Goal: Task Accomplishment & Management: Use online tool/utility

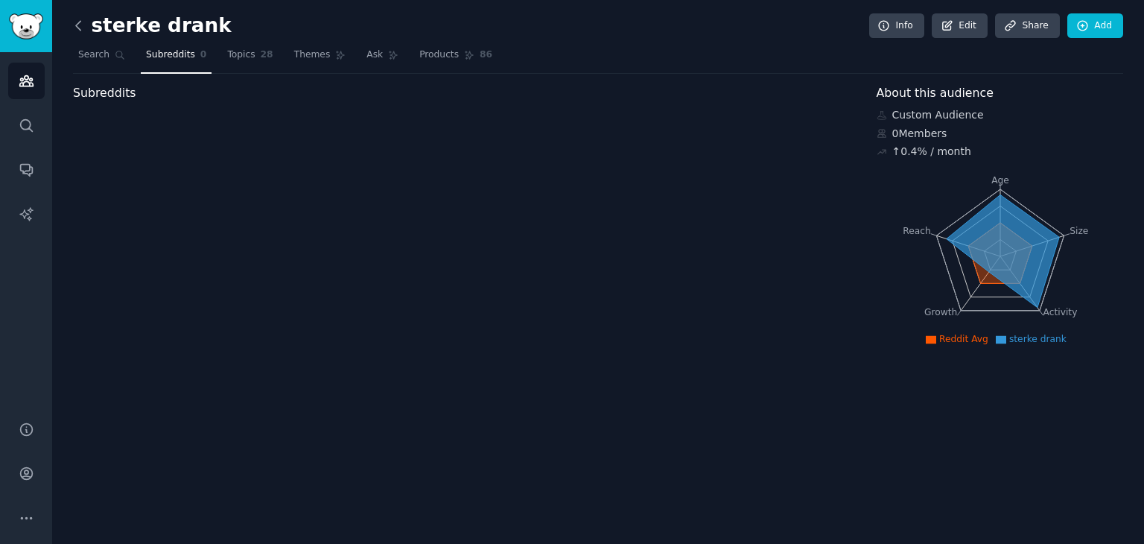
click at [80, 22] on icon at bounding box center [79, 26] width 16 height 16
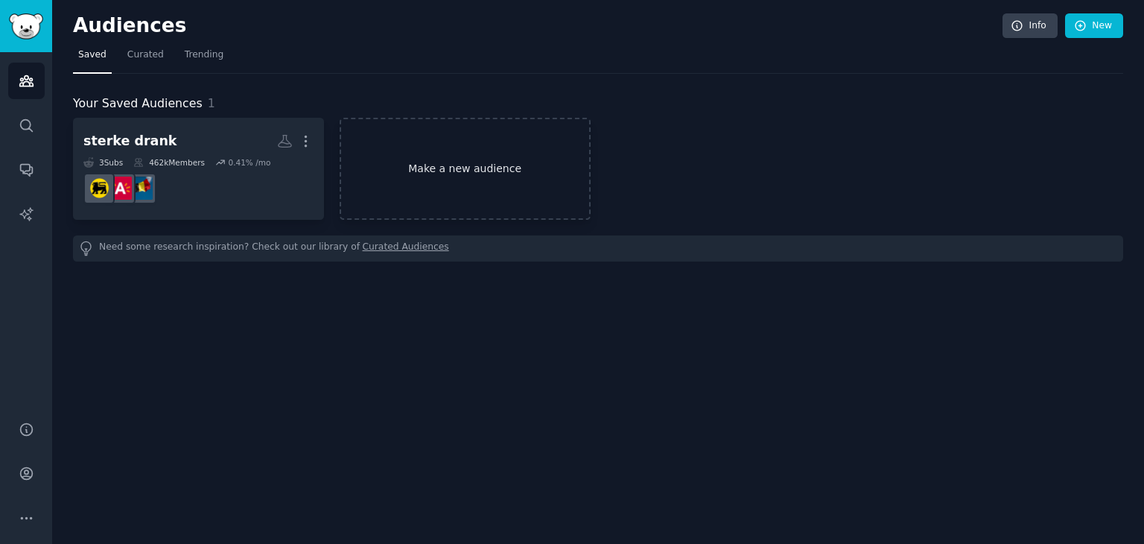
click at [426, 191] on link "Make a new audience" at bounding box center [465, 169] width 251 height 102
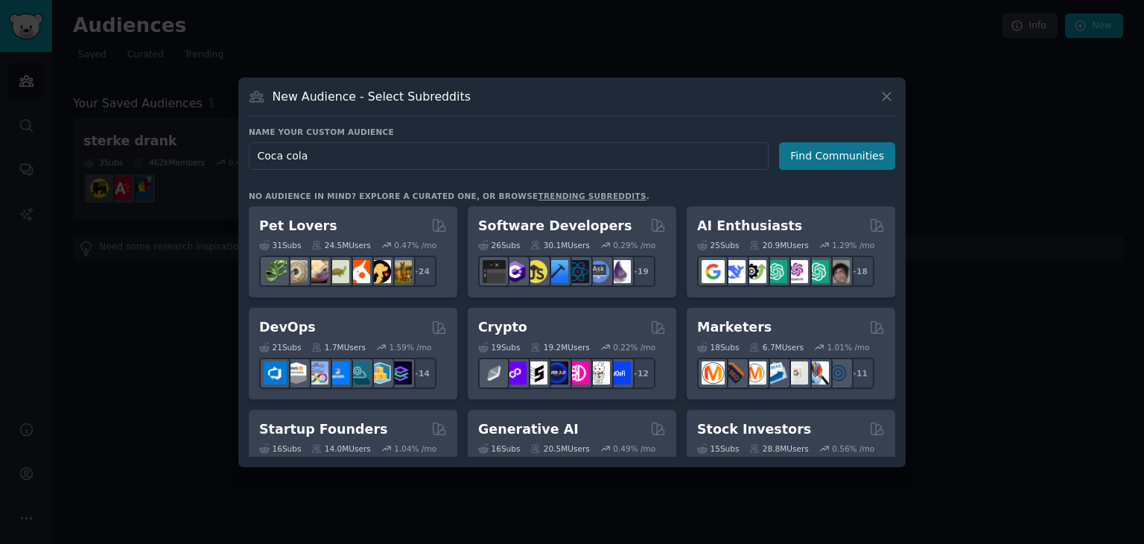
type input "Coca cola"
click at [830, 155] on button "Find Communities" at bounding box center [837, 156] width 116 height 28
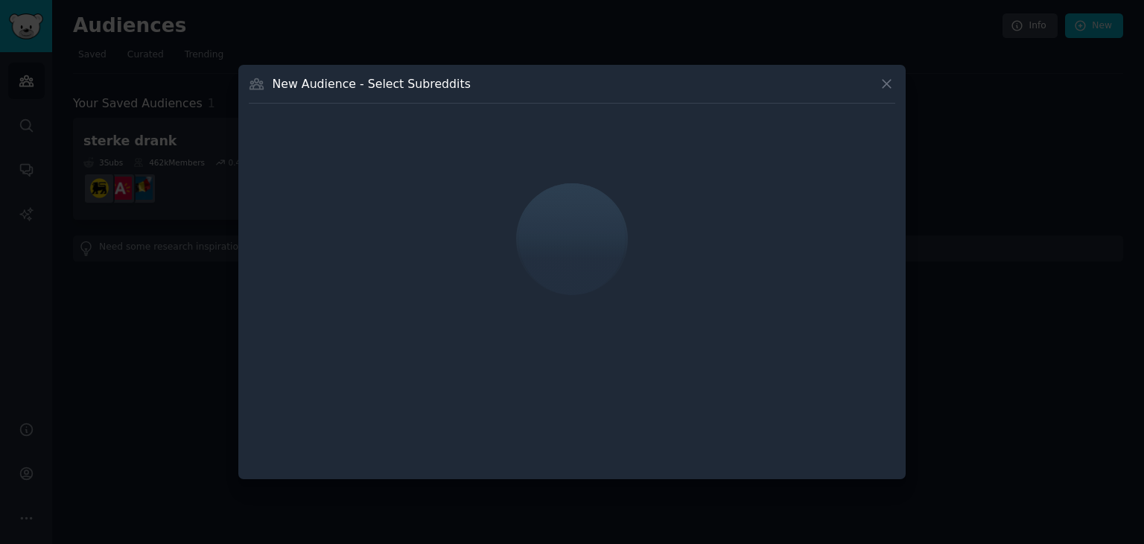
click at [830, 155] on div at bounding box center [572, 239] width 646 height 250
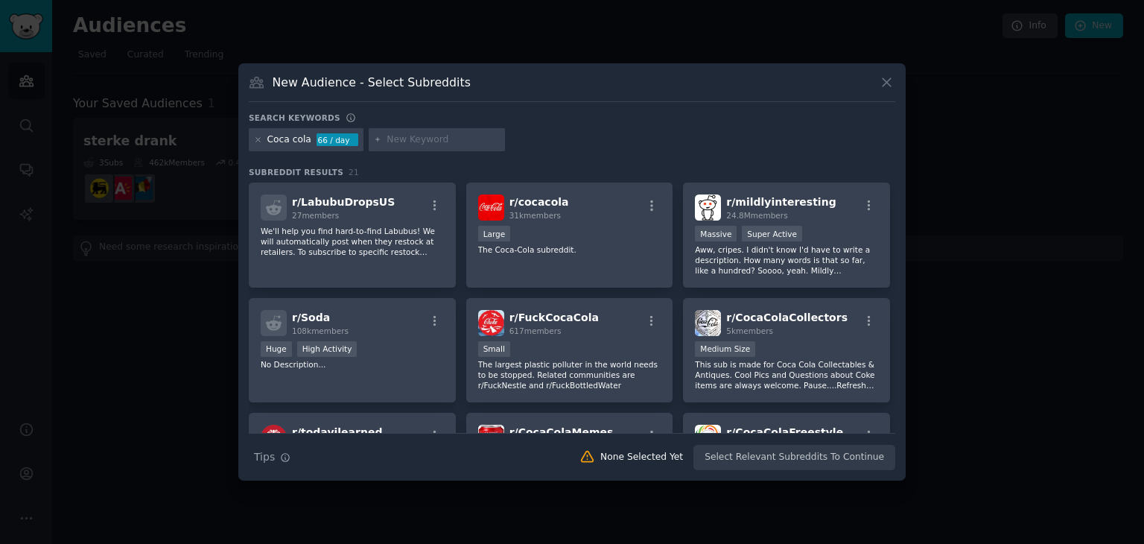
click at [392, 135] on input "text" at bounding box center [443, 139] width 113 height 13
type input "coke"
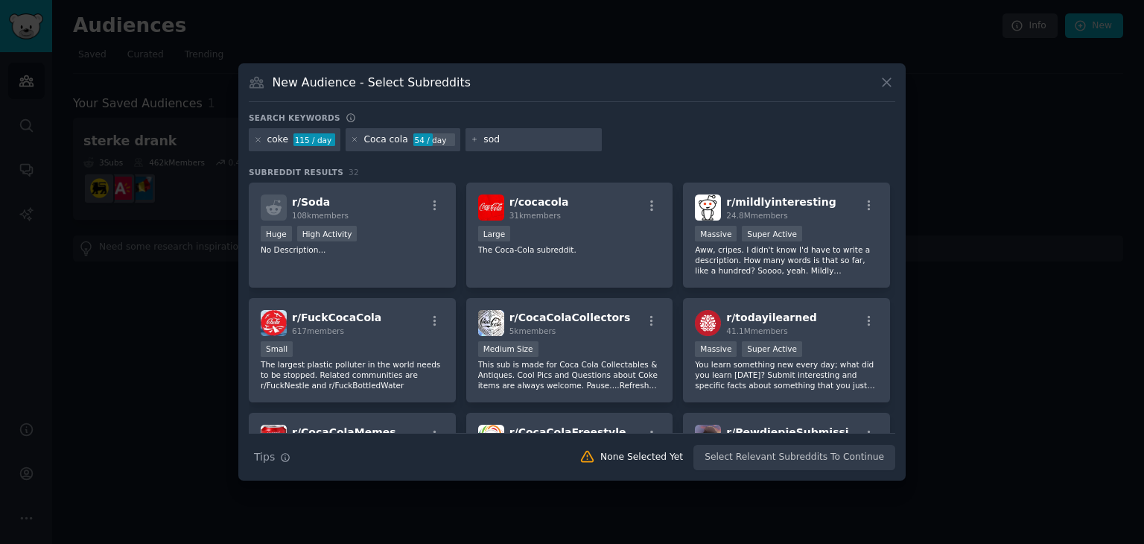
type input "soda"
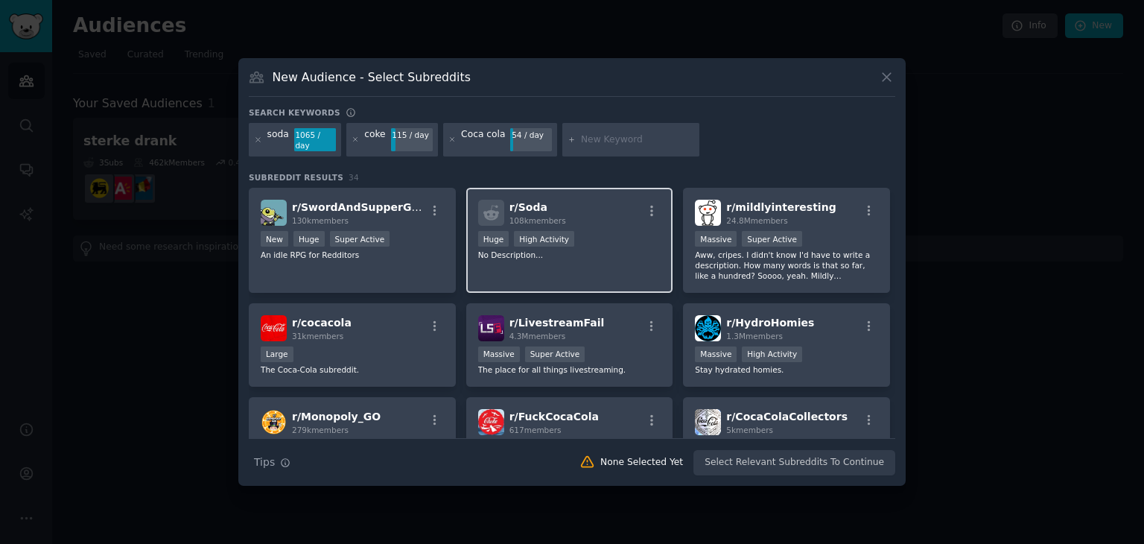
click at [587, 208] on div "r/ Soda 108k members" at bounding box center [569, 213] width 183 height 26
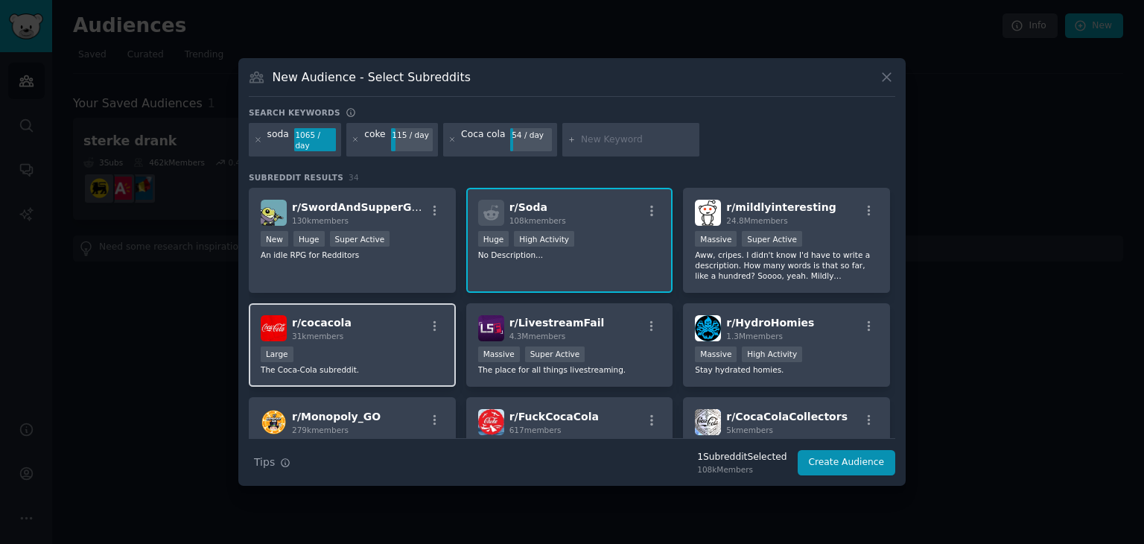
click at [387, 331] on div "r/ cocacola 31k members" at bounding box center [352, 328] width 183 height 26
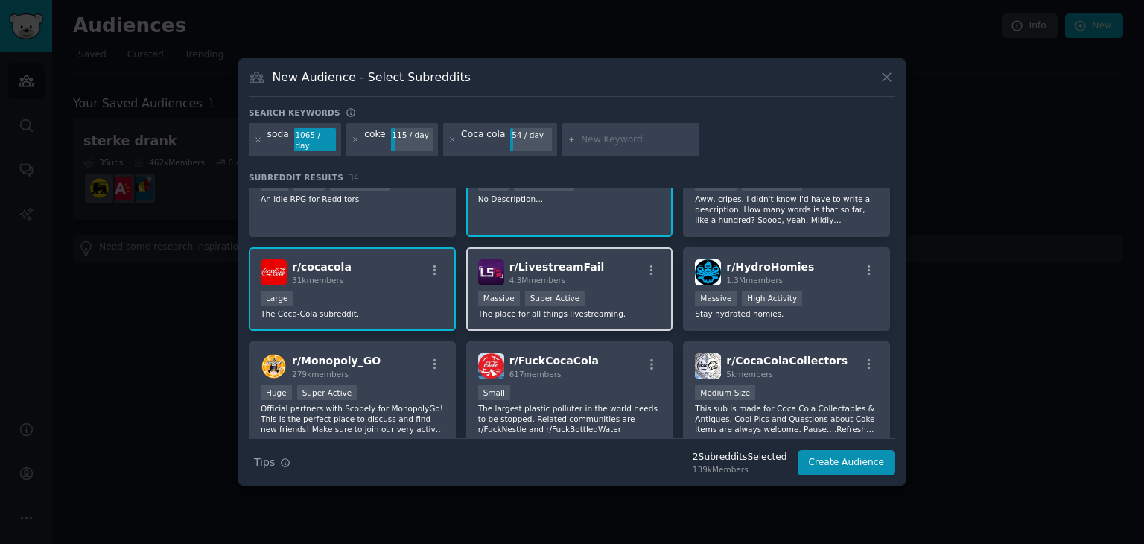
scroll to position [63, 0]
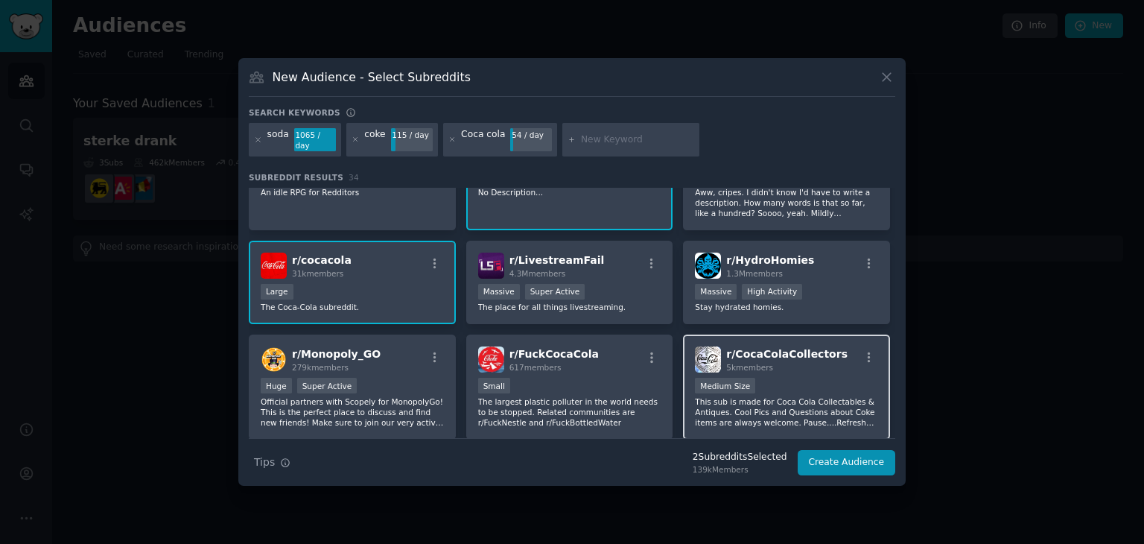
click at [836, 425] on div "r/ CocaColaCollectors 5k members 1000 - 10,000 members Medium Size This sub is …" at bounding box center [786, 386] width 207 height 105
click at [854, 457] on button "Create Audience" at bounding box center [847, 462] width 98 height 25
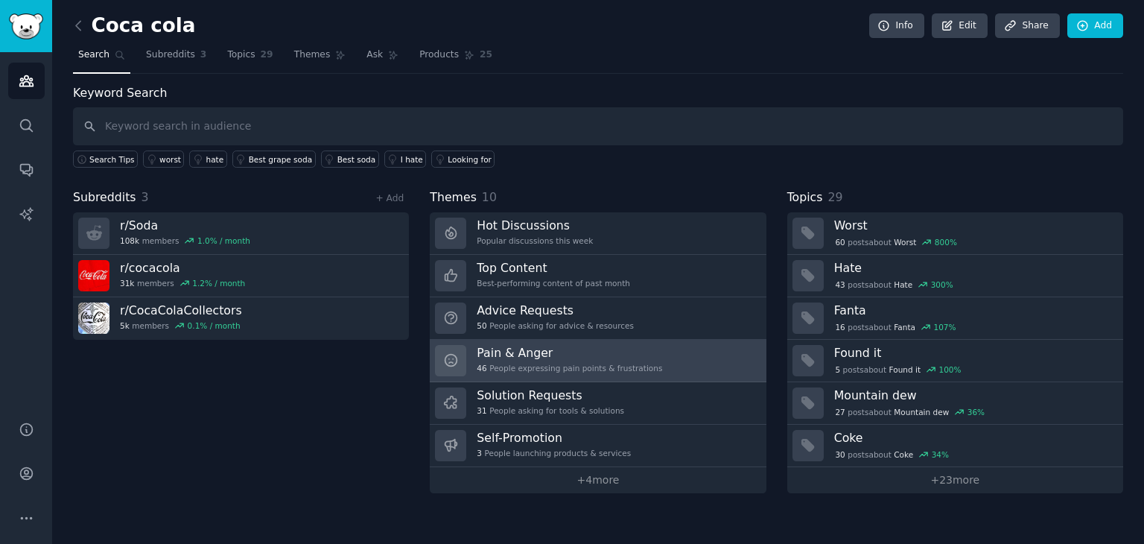
click at [569, 363] on div "46 People expressing pain points & frustrations" at bounding box center [569, 368] width 185 height 10
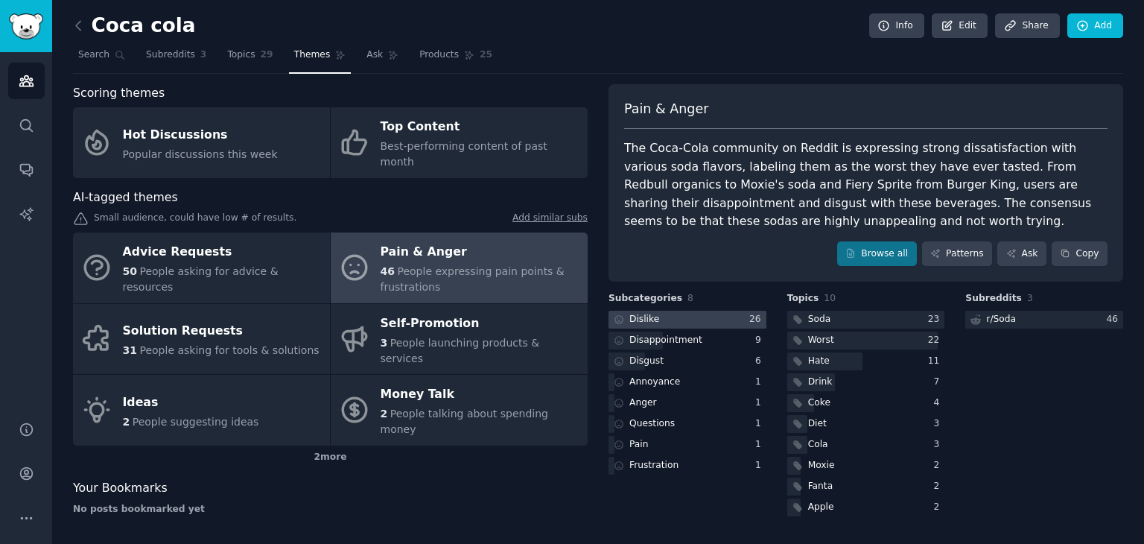
click at [669, 318] on div at bounding box center [687, 320] width 158 height 19
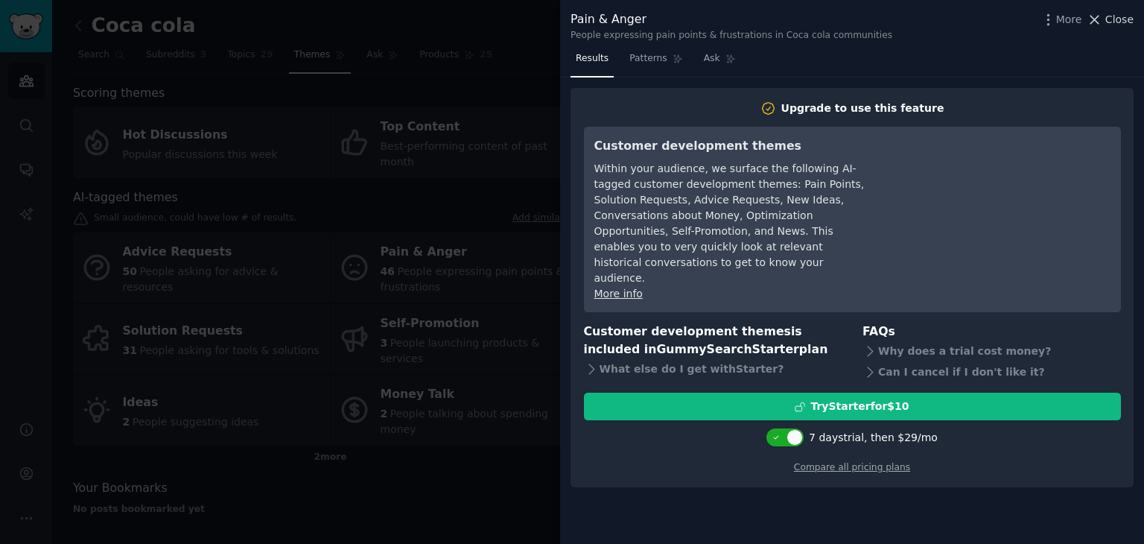
click at [1110, 24] on span "Close" at bounding box center [1119, 20] width 28 height 16
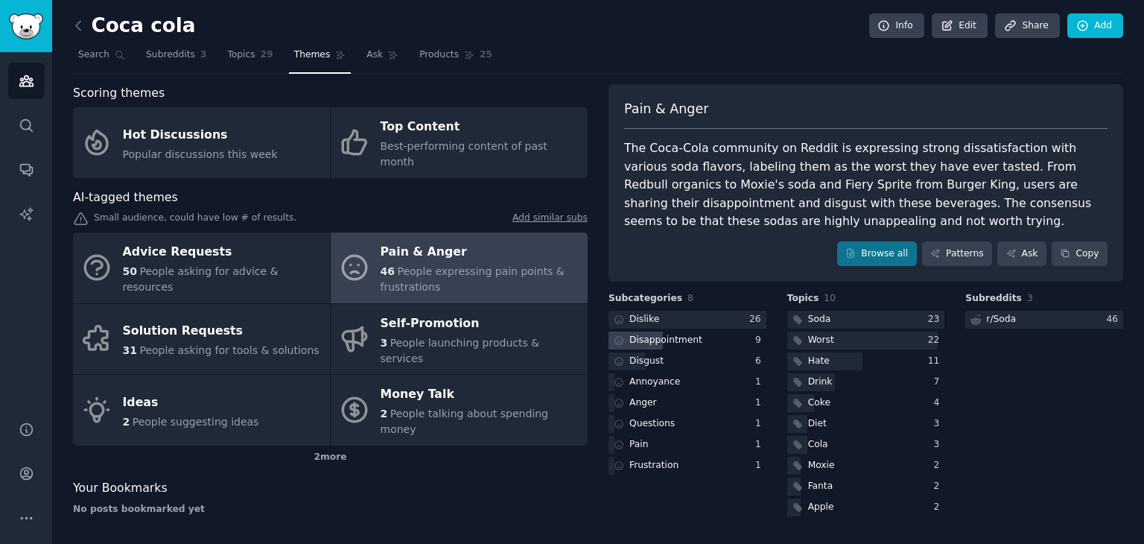
click at [660, 339] on div "Disappointment" at bounding box center [665, 340] width 73 height 13
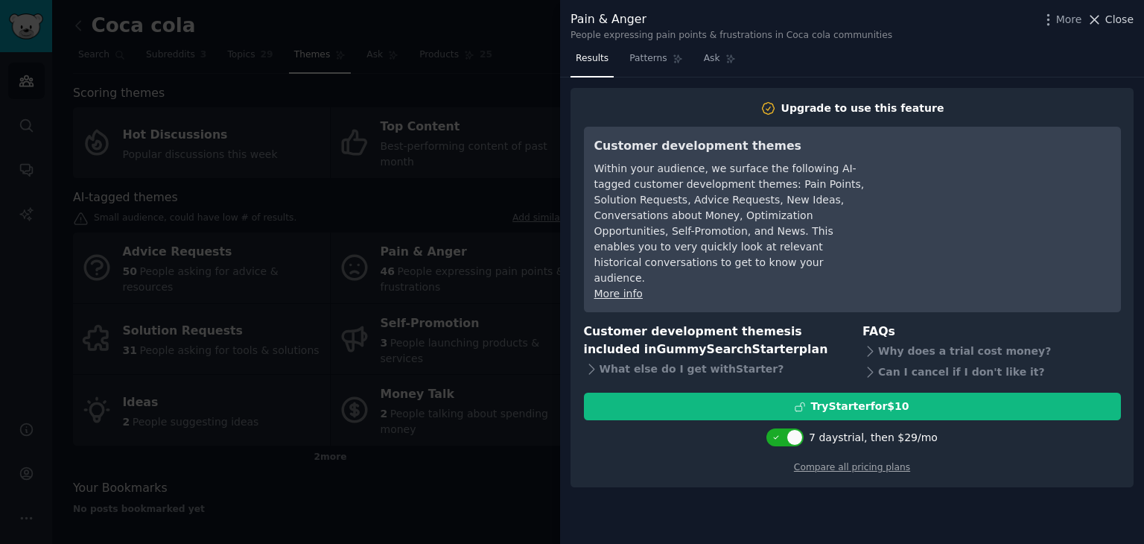
click at [1110, 25] on span "Close" at bounding box center [1119, 20] width 28 height 16
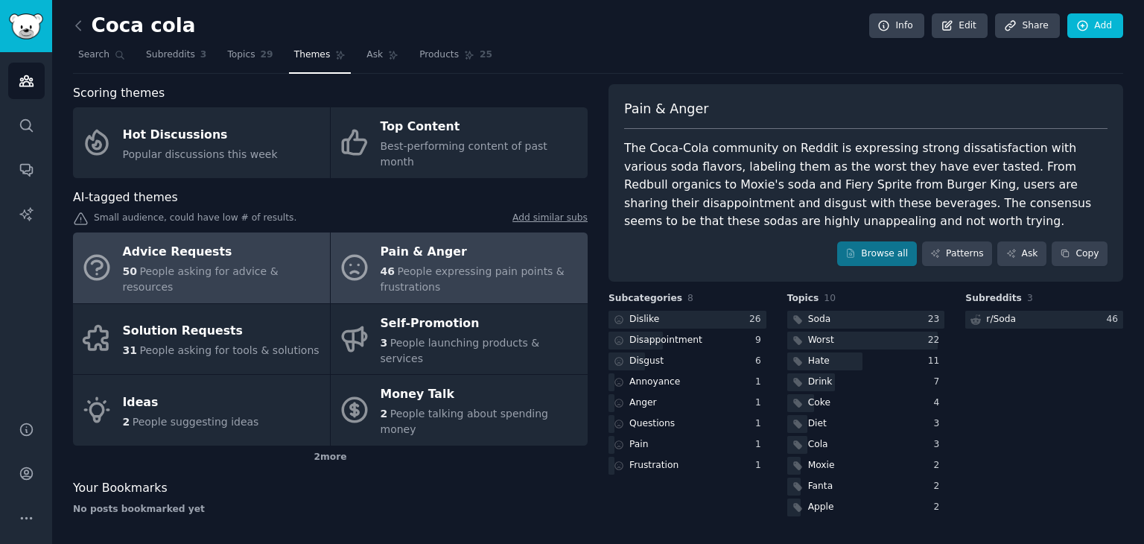
click at [231, 244] on div "Advice Requests" at bounding box center [223, 253] width 200 height 24
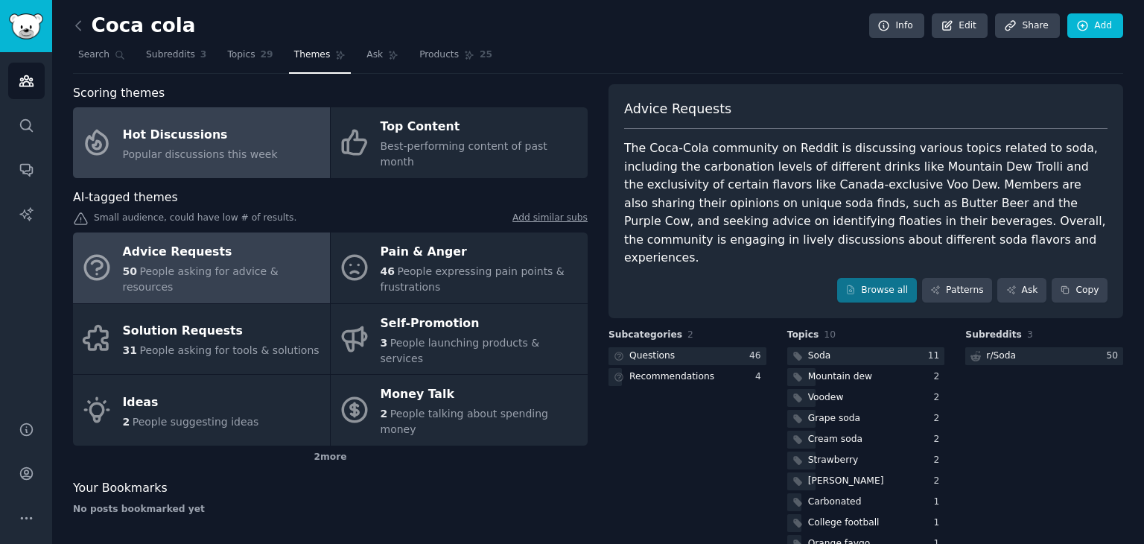
click at [221, 130] on div "Hot Discussions" at bounding box center [200, 135] width 155 height 24
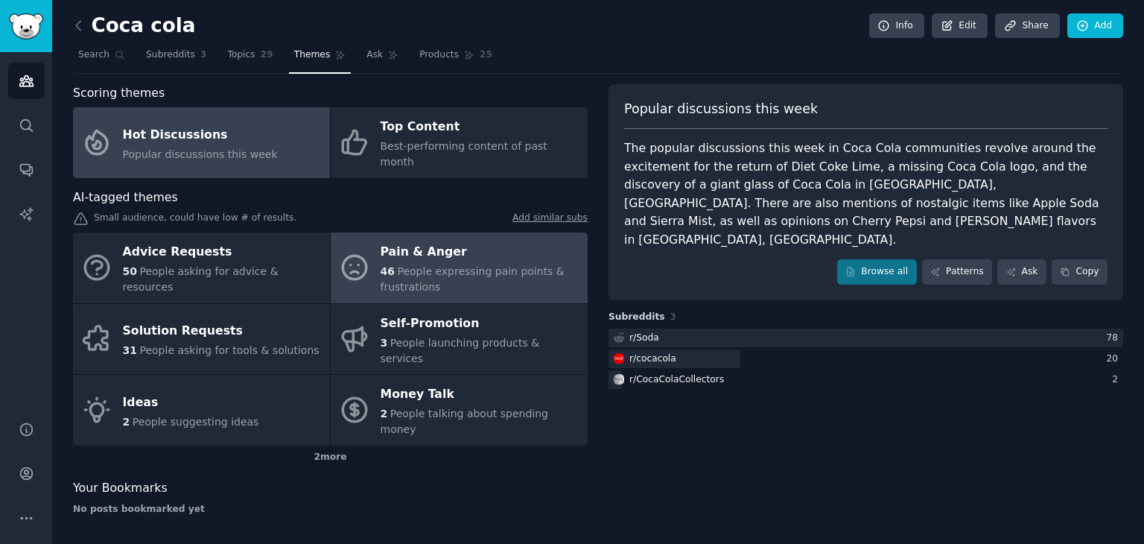
click at [445, 264] on div "46 People expressing pain points & frustrations" at bounding box center [481, 279] width 200 height 31
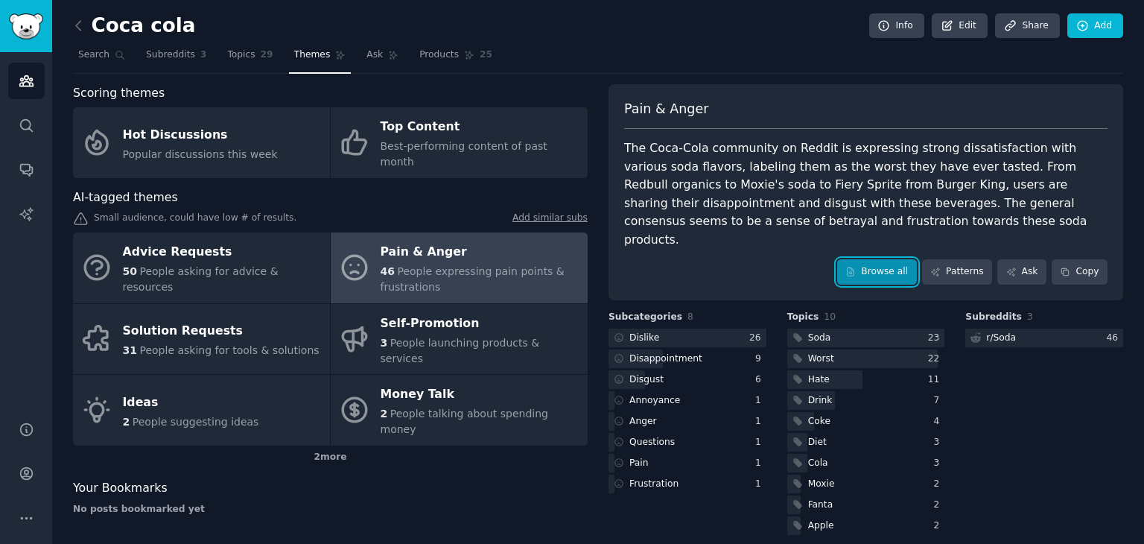
click at [903, 259] on link "Browse all" at bounding box center [877, 271] width 80 height 25
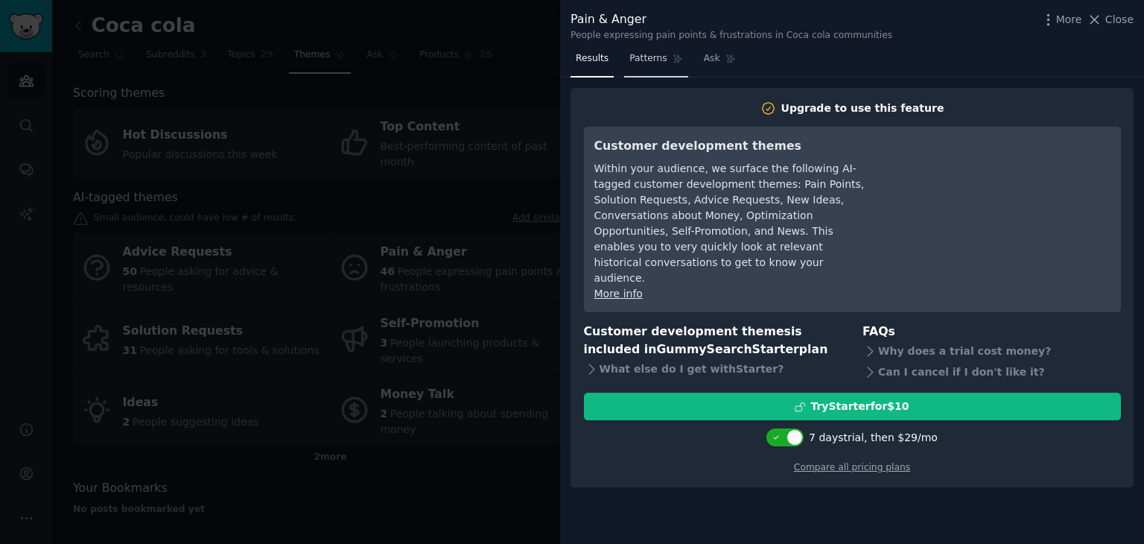
click at [643, 61] on span "Patterns" at bounding box center [647, 58] width 37 height 13
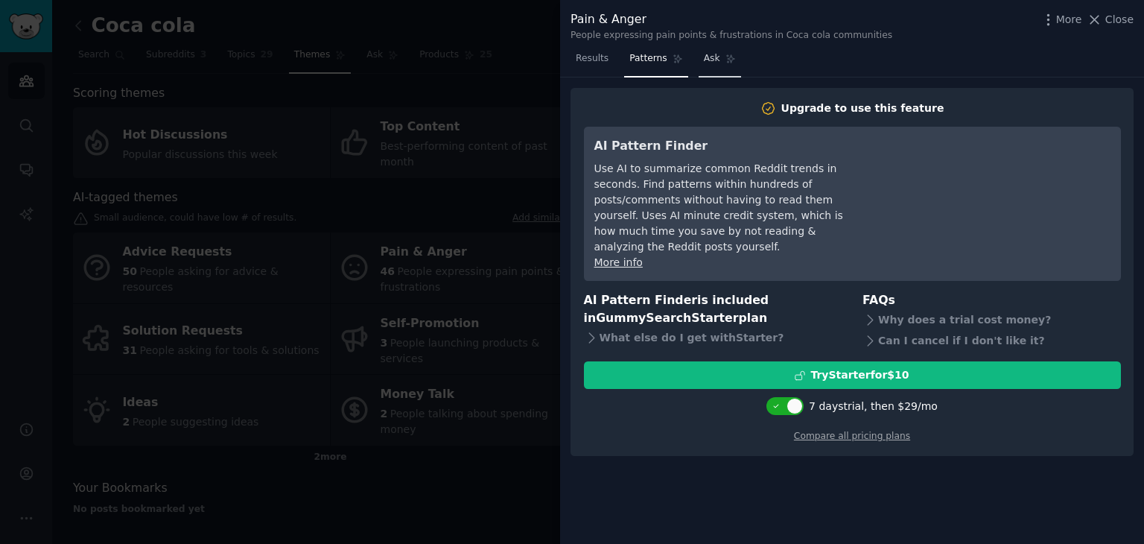
click at [699, 62] on link "Ask" at bounding box center [720, 62] width 42 height 31
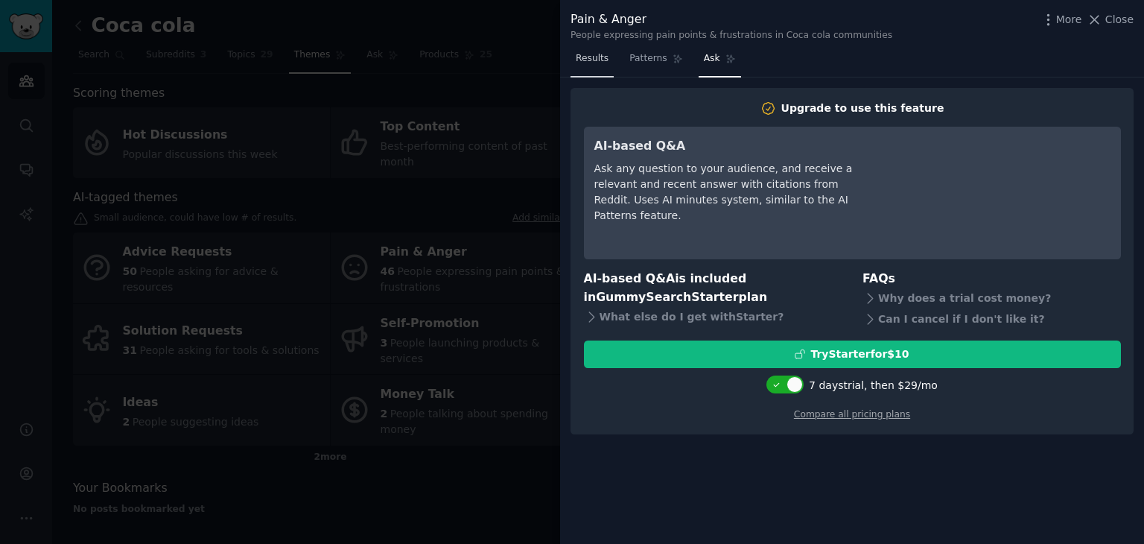
click at [601, 68] on link "Results" at bounding box center [591, 62] width 43 height 31
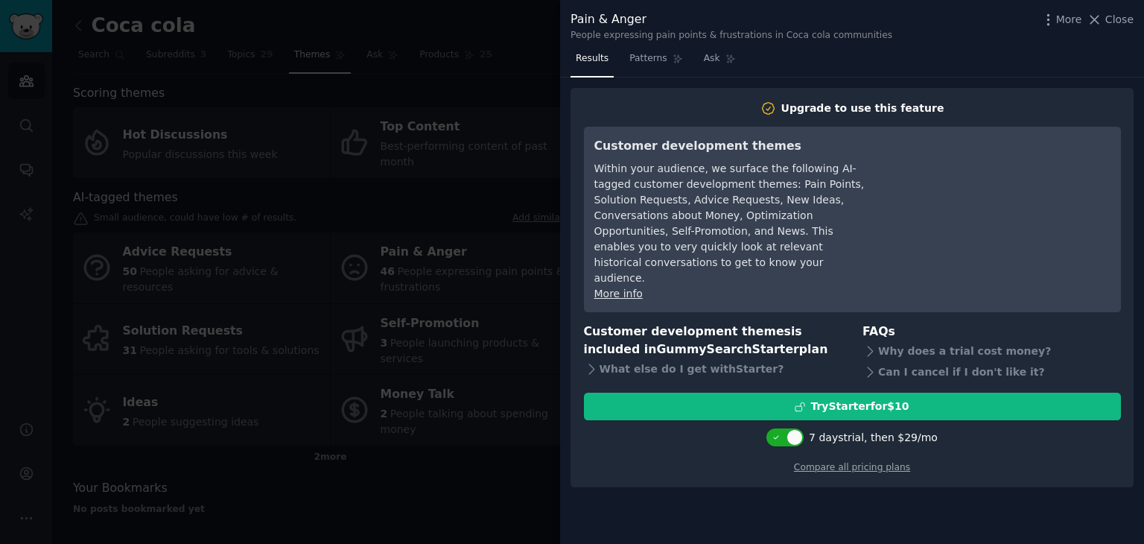
click at [532, 433] on div at bounding box center [572, 272] width 1144 height 544
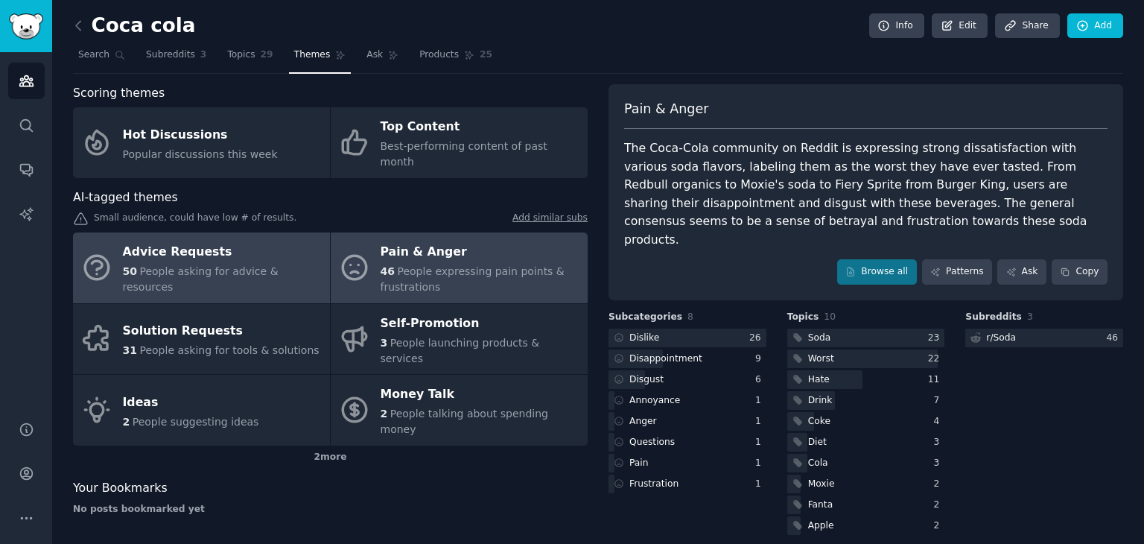
click at [276, 269] on span "People asking for advice & resources" at bounding box center [201, 279] width 156 height 28
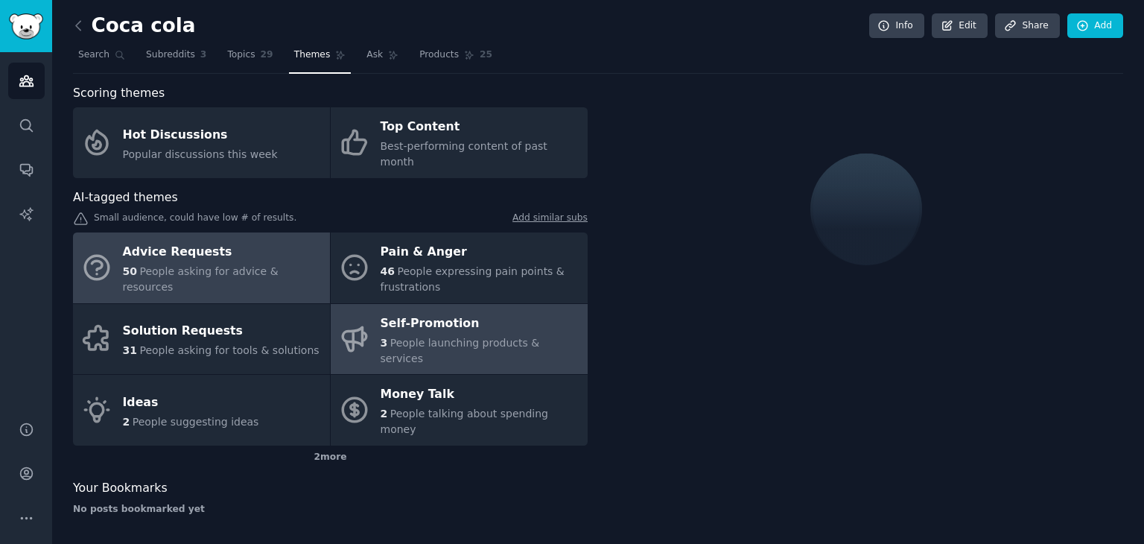
click at [454, 311] on div "Self-Promotion" at bounding box center [481, 323] width 200 height 24
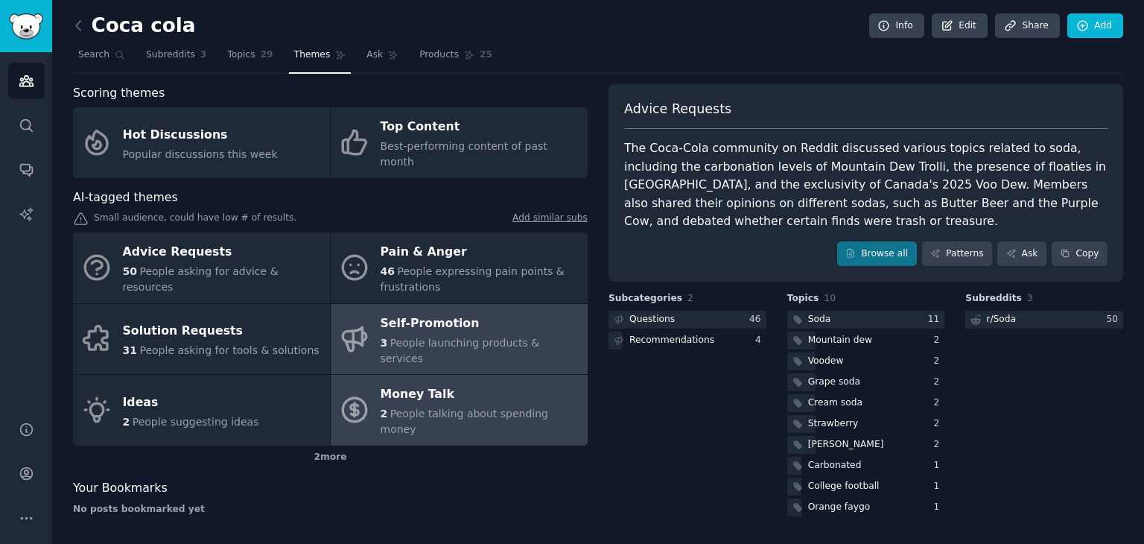
click at [480, 383] on div "Money Talk" at bounding box center [481, 395] width 200 height 24
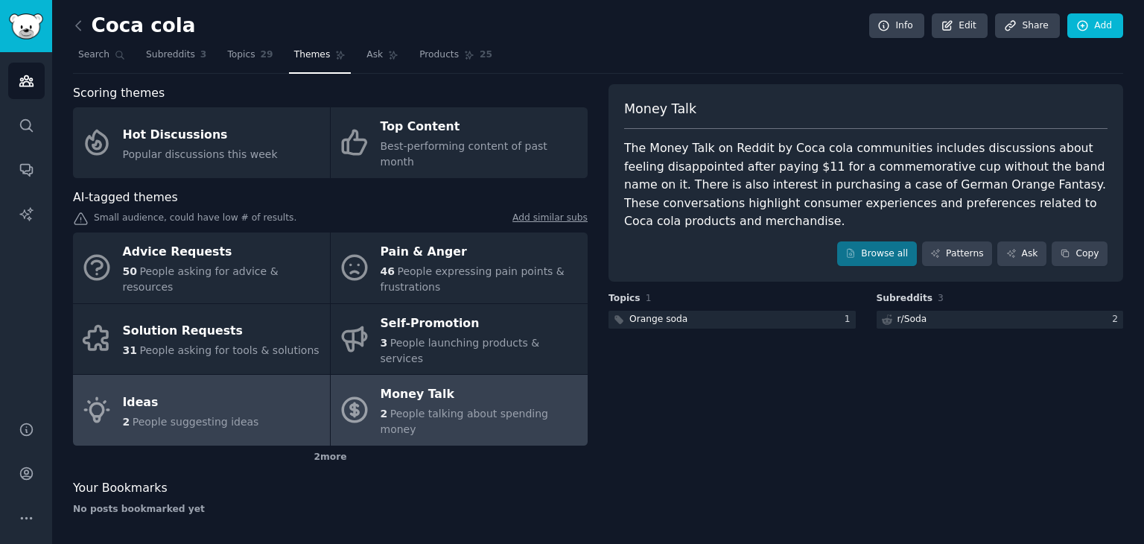
click at [188, 416] on span "People suggesting ideas" at bounding box center [196, 422] width 127 height 12
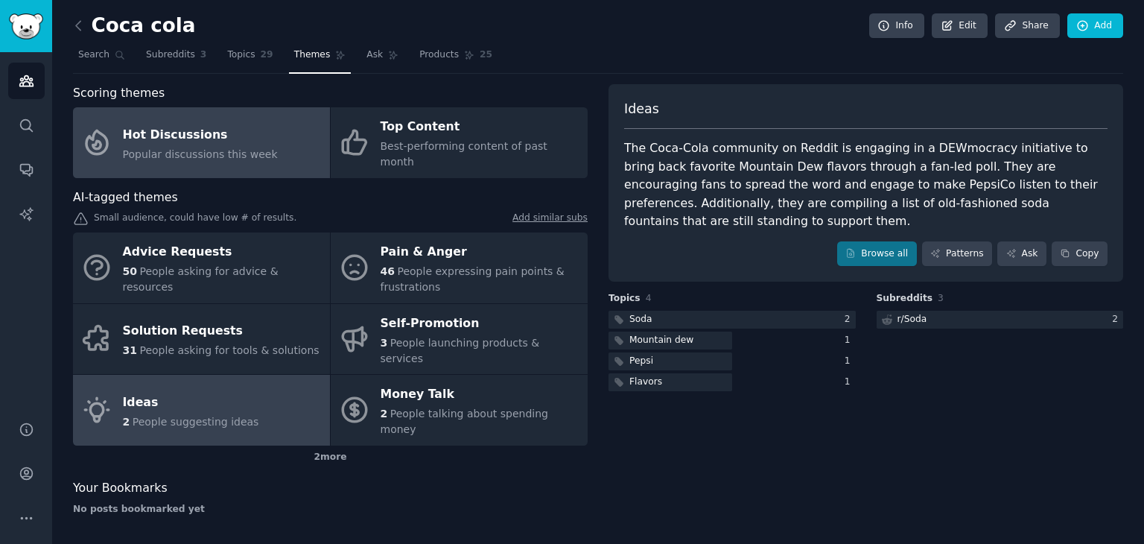
click at [253, 130] on div "Hot Discussions" at bounding box center [200, 135] width 155 height 24
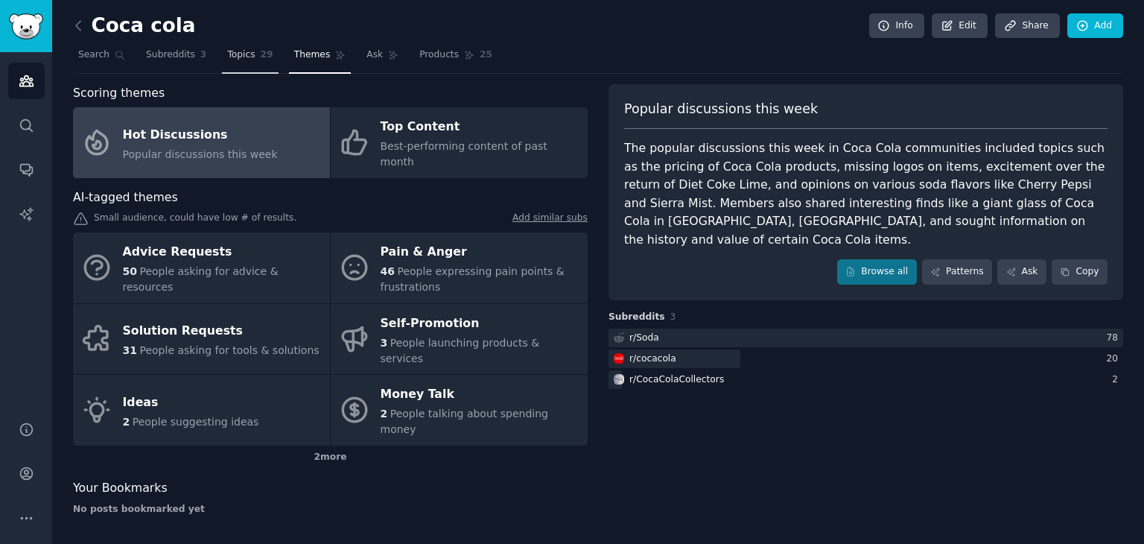
click at [240, 58] on span "Topics" at bounding box center [241, 54] width 28 height 13
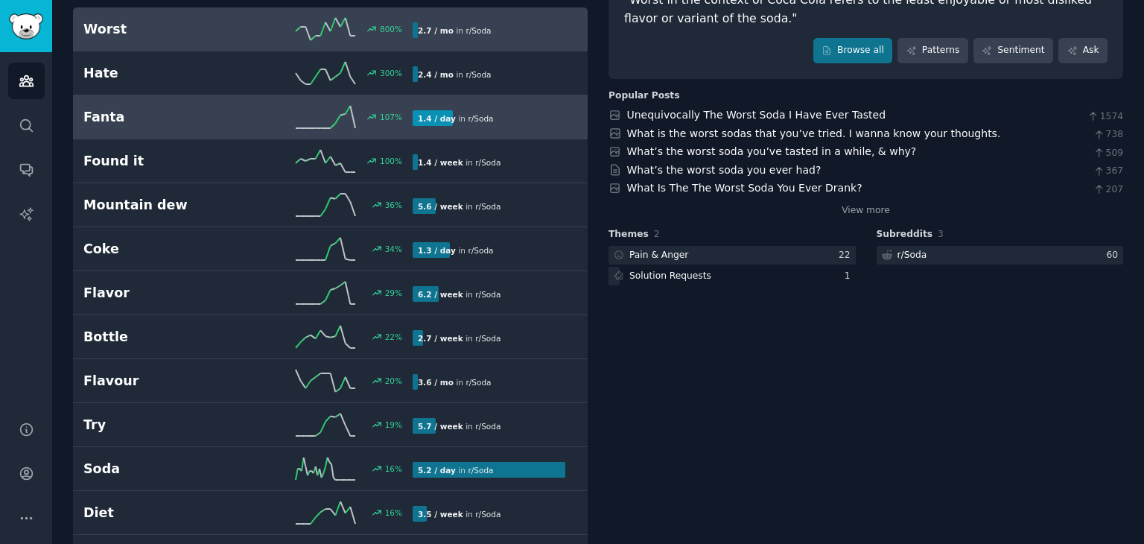
scroll to position [149, 0]
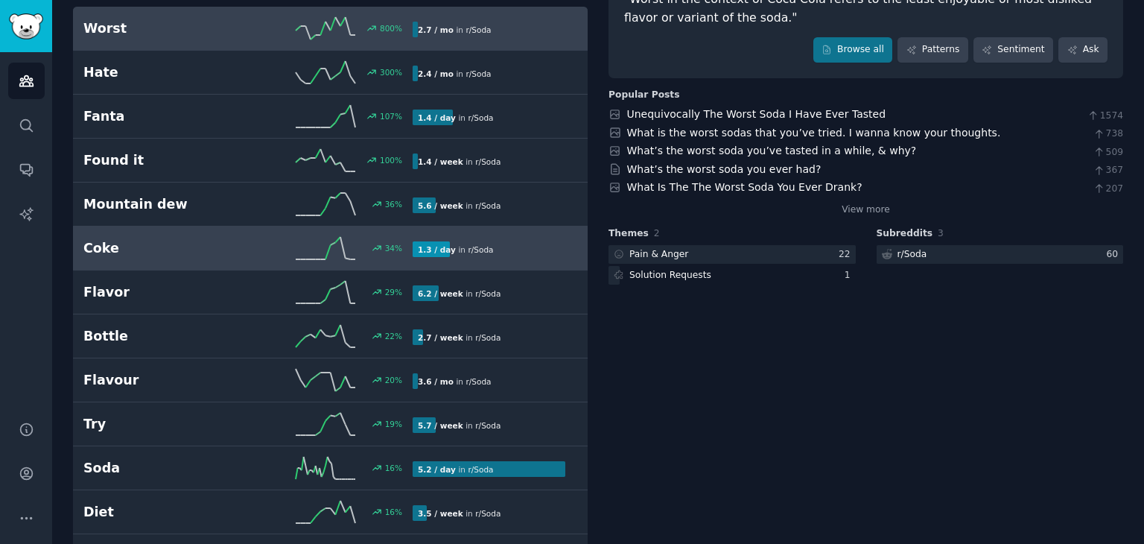
click at [240, 242] on h2 "Coke" at bounding box center [165, 248] width 165 height 19
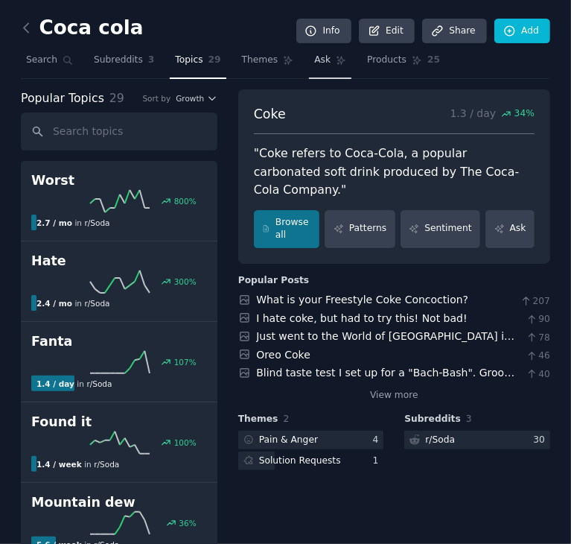
click at [314, 63] on span "Ask" at bounding box center [322, 60] width 16 height 13
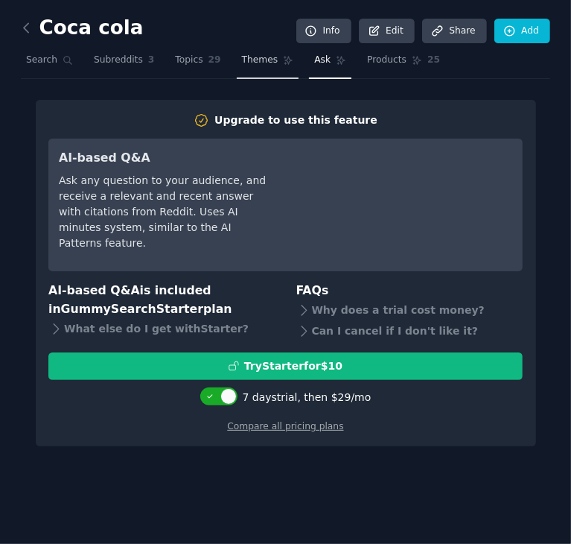
click at [242, 57] on span "Themes" at bounding box center [260, 60] width 36 height 13
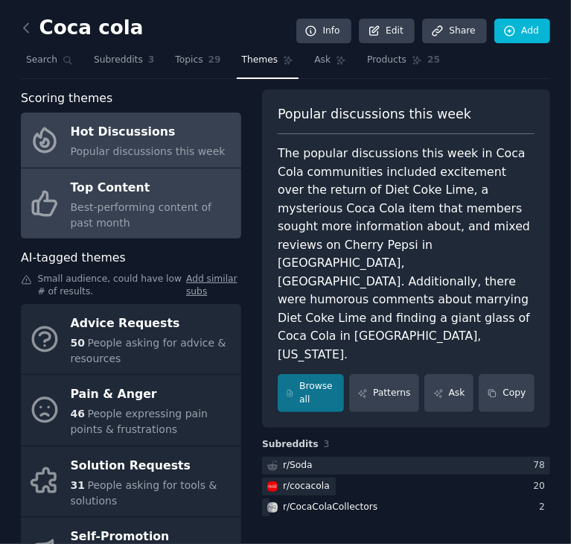
click at [115, 203] on span "Best-performing content of past month" at bounding box center [142, 215] width 142 height 28
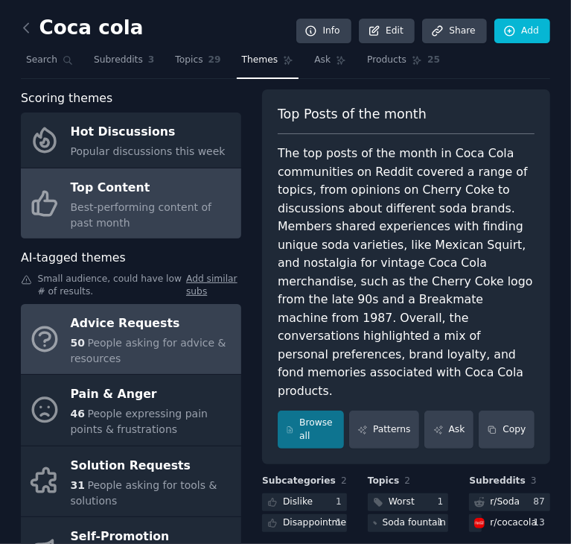
click at [107, 360] on span "People asking for advice & resources" at bounding box center [149, 351] width 156 height 28
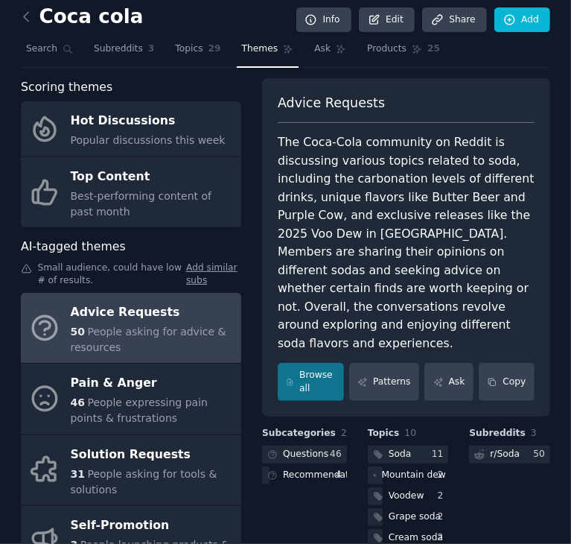
scroll to position [12, 0]
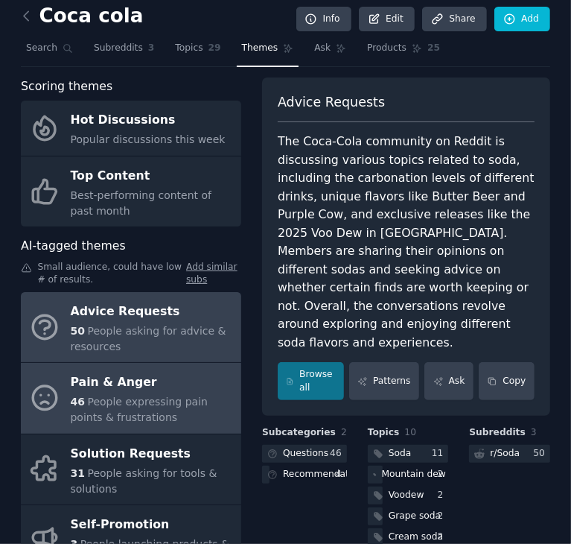
click at [104, 400] on span "People expressing pain points & frustrations" at bounding box center [139, 409] width 137 height 28
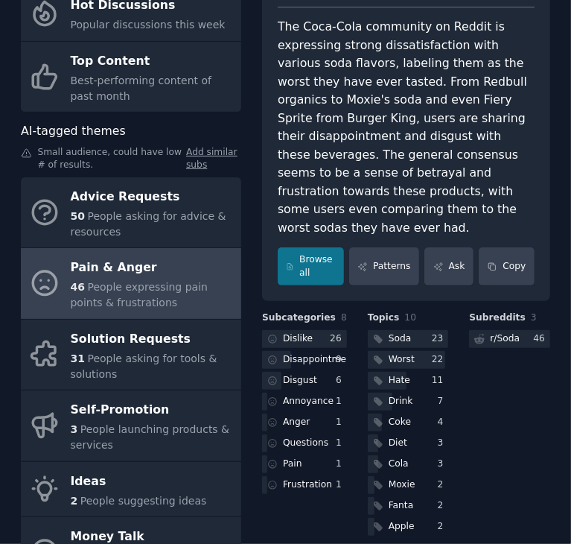
scroll to position [128, 0]
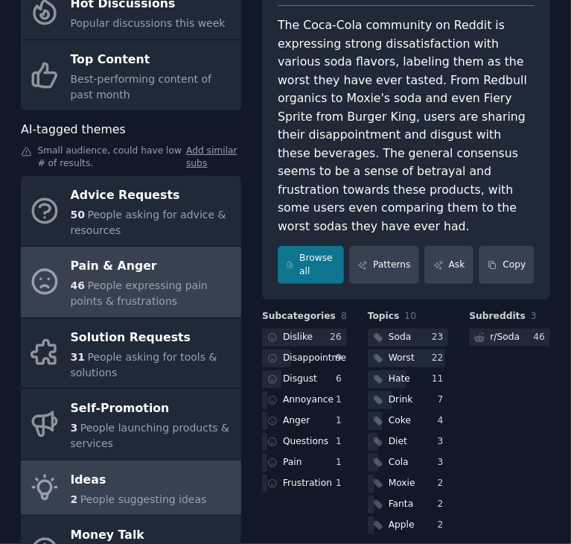
click at [113, 493] on span "People suggesting ideas" at bounding box center [143, 499] width 127 height 12
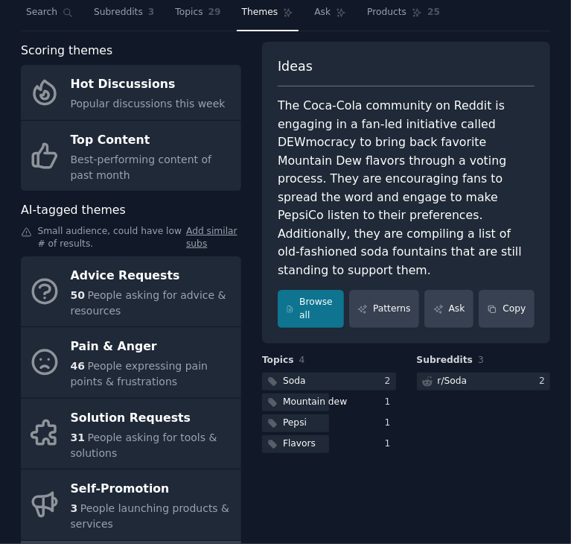
scroll to position [47, 0]
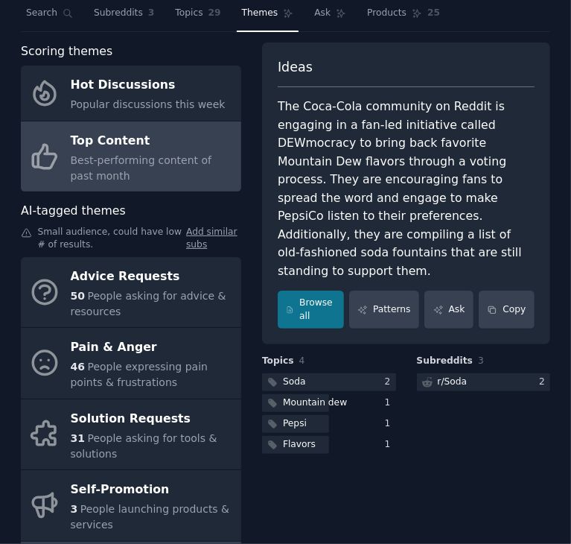
click at [131, 160] on span "Best-performing content of past month" at bounding box center [142, 168] width 142 height 28
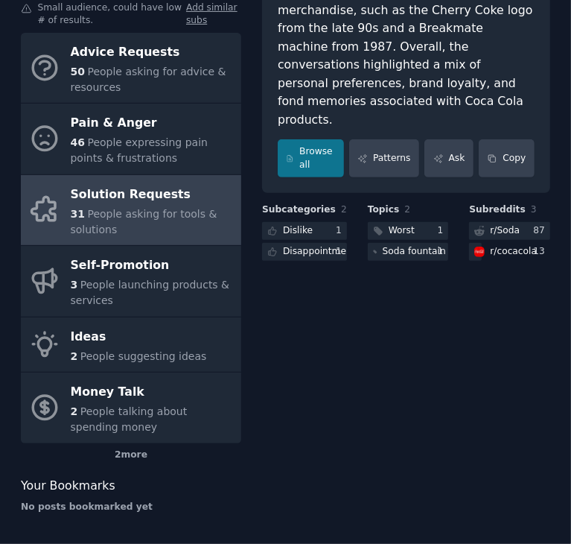
click at [139, 194] on div "Solution Requests" at bounding box center [152, 194] width 163 height 24
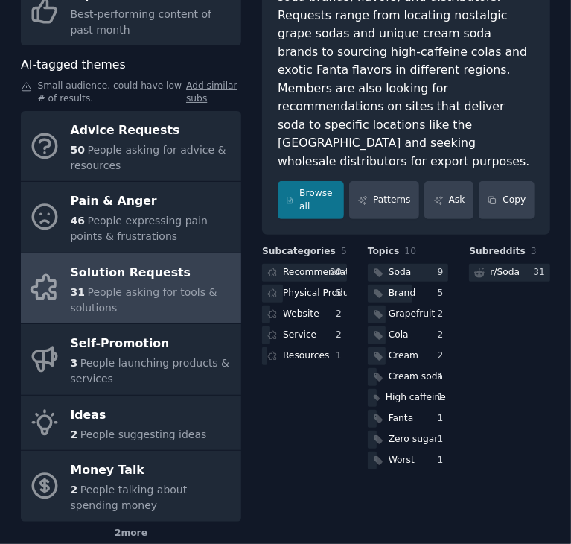
scroll to position [271, 0]
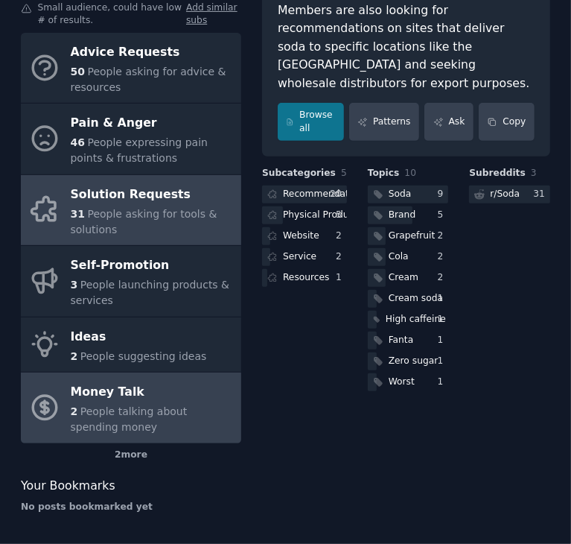
click at [174, 424] on div "2 People talking about spending money" at bounding box center [152, 419] width 163 height 31
